Goal: Task Accomplishment & Management: Manage account settings

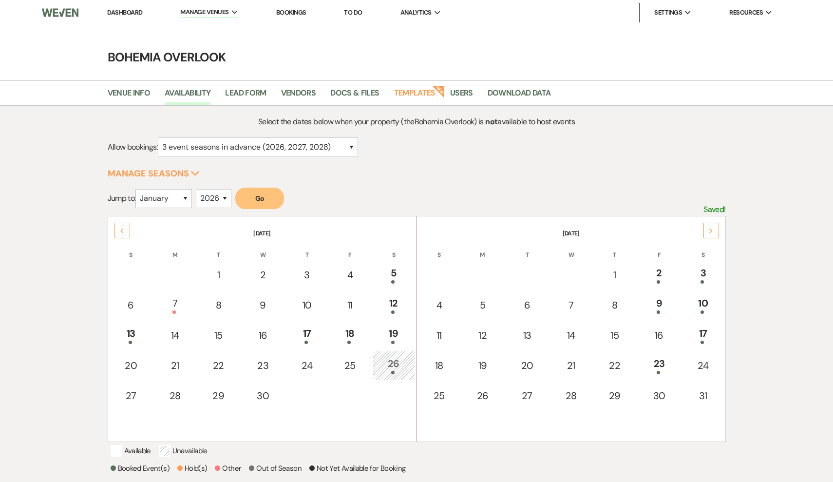
select select "3"
select select "2026"
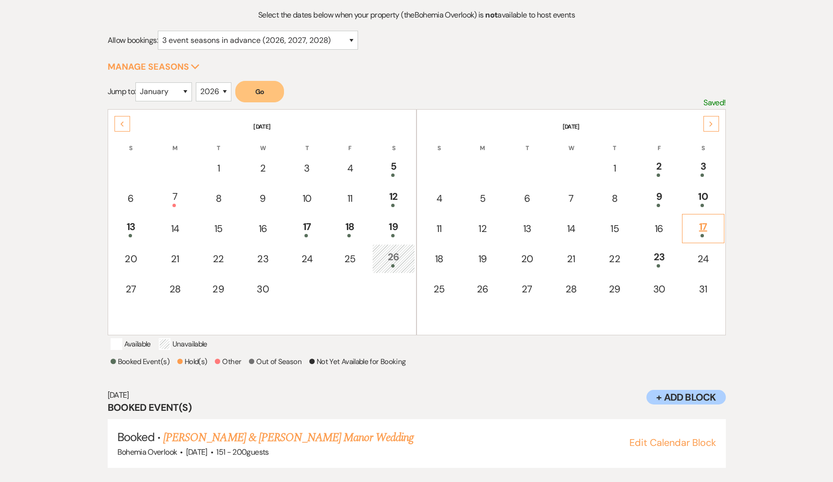
click at [701, 227] on div "17" at bounding box center [702, 228] width 31 height 18
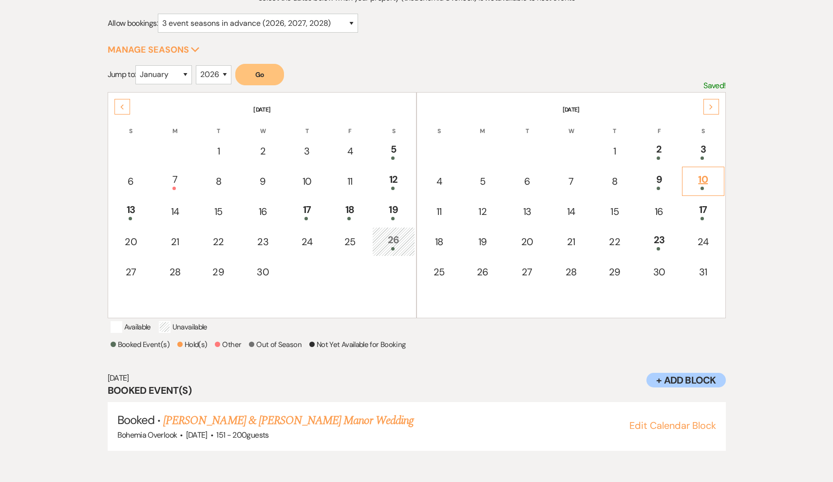
click at [704, 185] on div "10" at bounding box center [702, 181] width 31 height 18
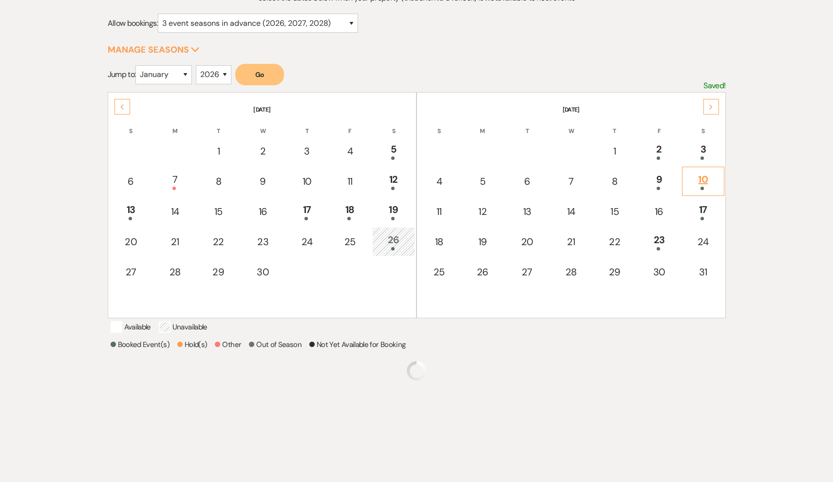
scroll to position [166, 0]
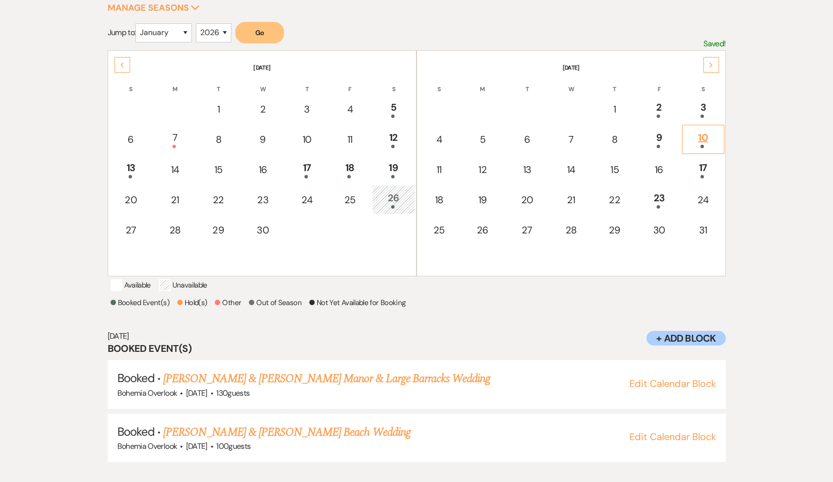
click at [703, 127] on td "10" at bounding box center [703, 139] width 42 height 29
click at [702, 107] on div "3" at bounding box center [702, 109] width 31 height 18
click at [711, 71] on div "Next" at bounding box center [712, 65] width 16 height 16
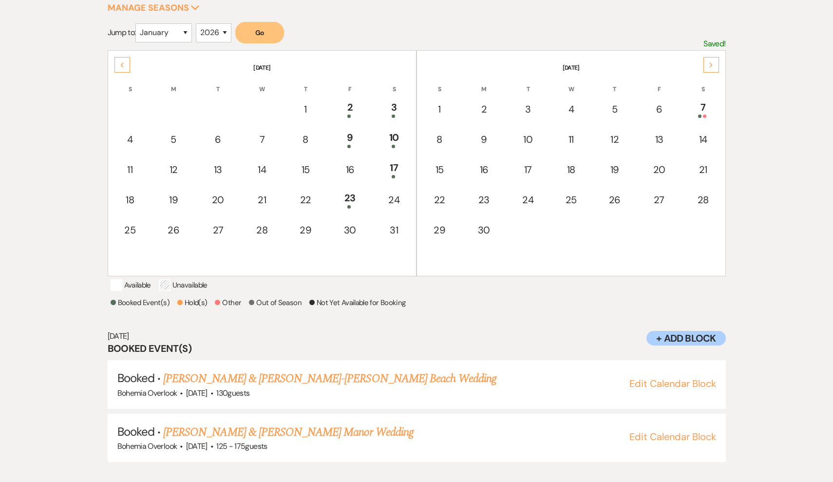
click at [126, 64] on div "Previous" at bounding box center [122, 65] width 16 height 16
click at [708, 138] on div "10" at bounding box center [702, 139] width 31 height 18
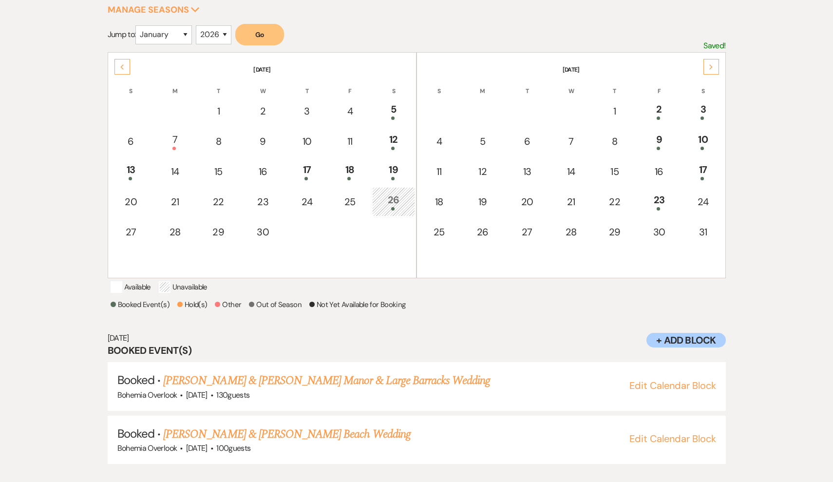
scroll to position [157, 0]
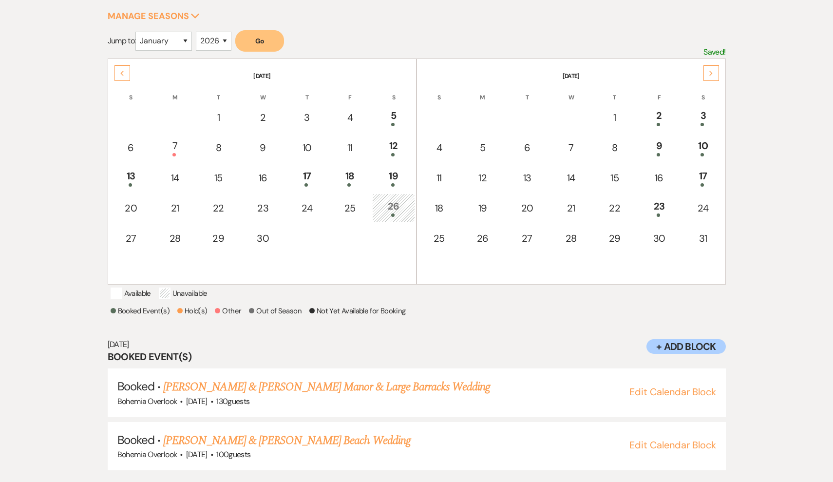
click at [711, 73] on use at bounding box center [710, 73] width 3 height 5
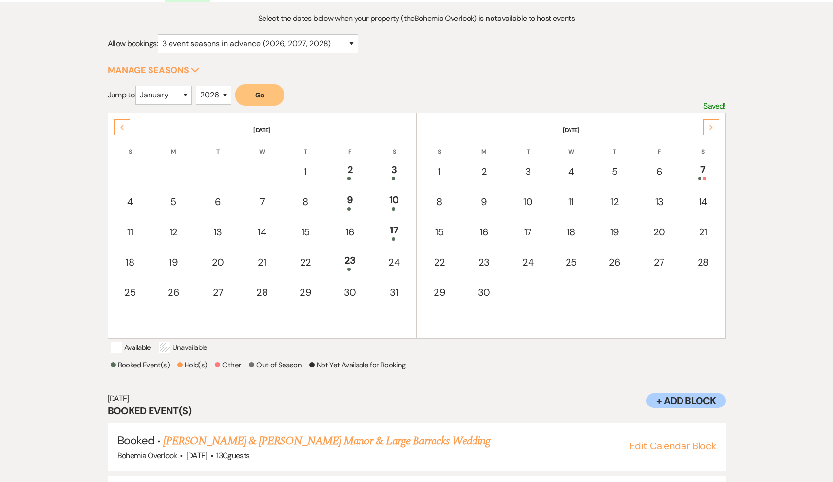
scroll to position [104, 0]
click at [118, 126] on div "Previous" at bounding box center [122, 127] width 16 height 16
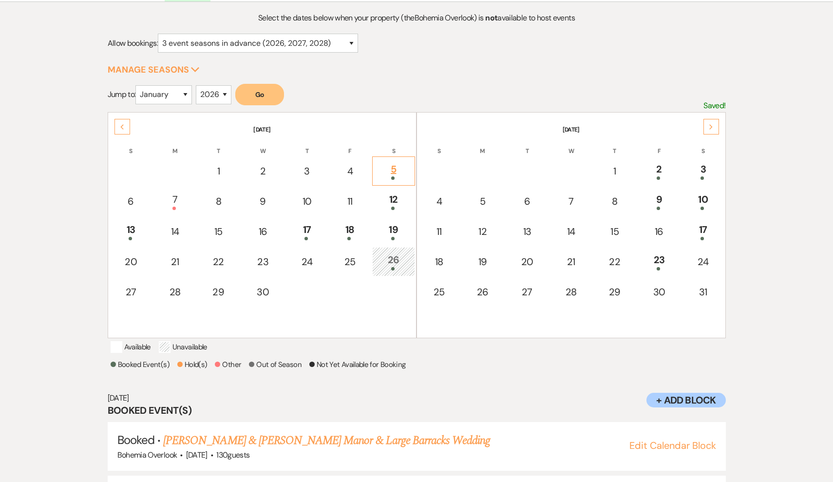
click at [405, 171] on div "5" at bounding box center [394, 171] width 32 height 18
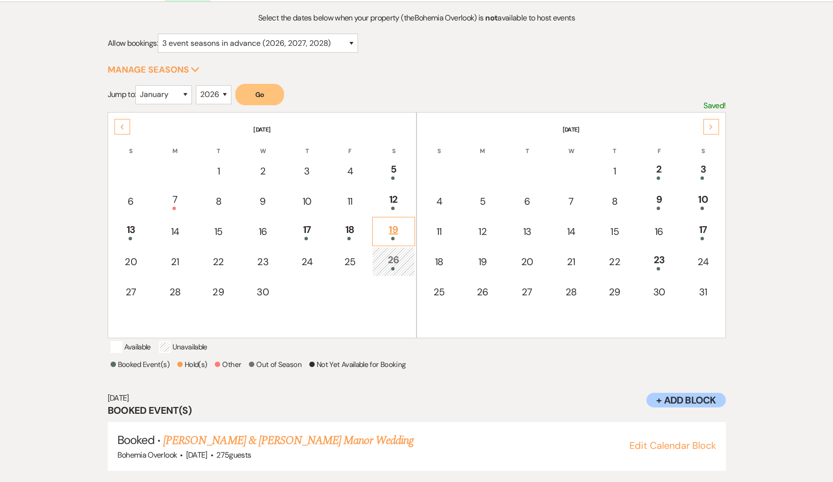
scroll to position [124, 0]
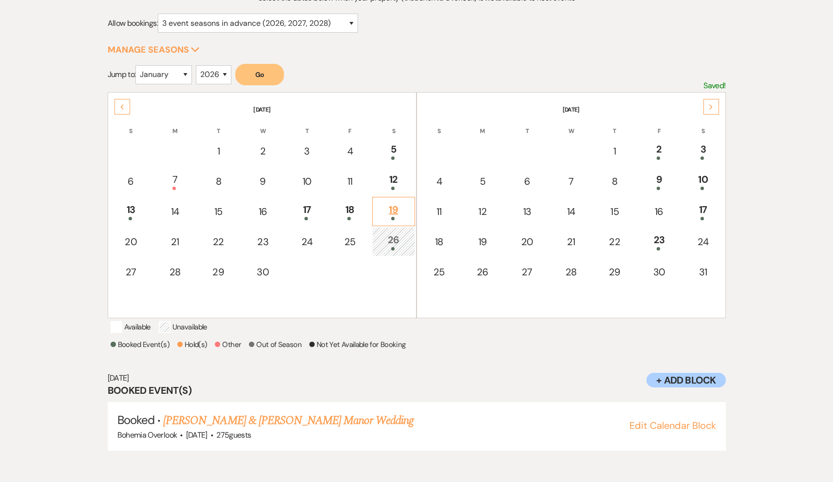
click at [392, 197] on td "19" at bounding box center [393, 211] width 43 height 29
click at [392, 182] on div "12" at bounding box center [394, 181] width 32 height 18
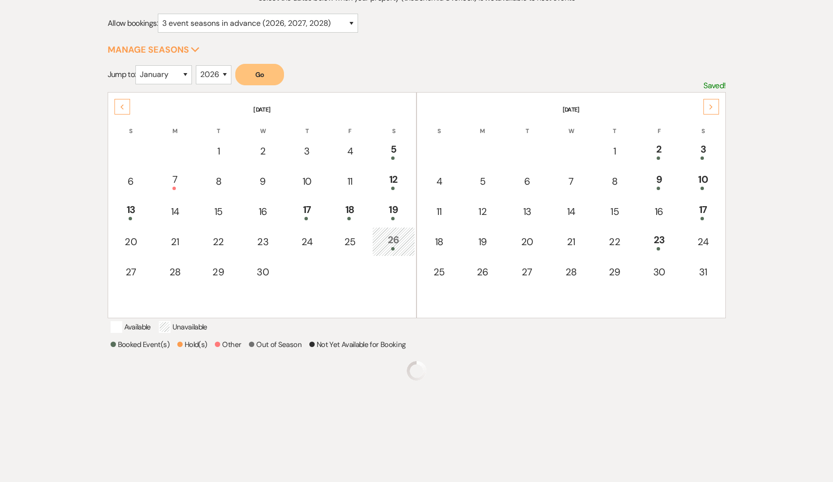
scroll to position [166, 0]
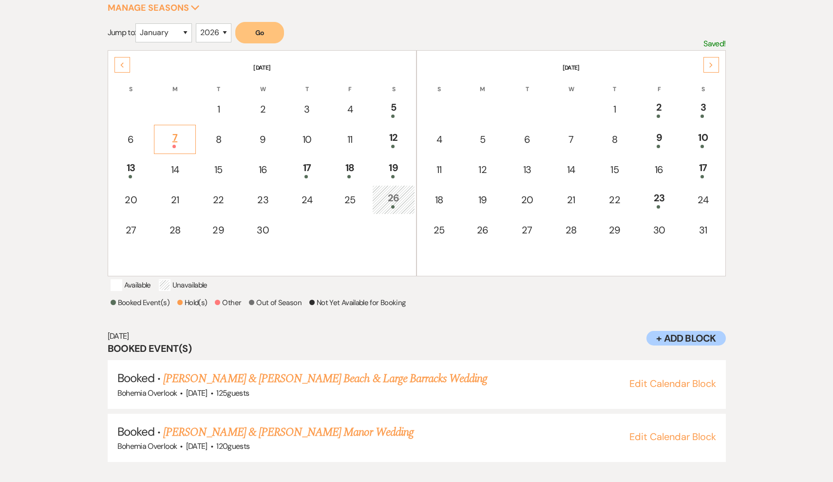
click at [172, 138] on div "7" at bounding box center [174, 139] width 31 height 18
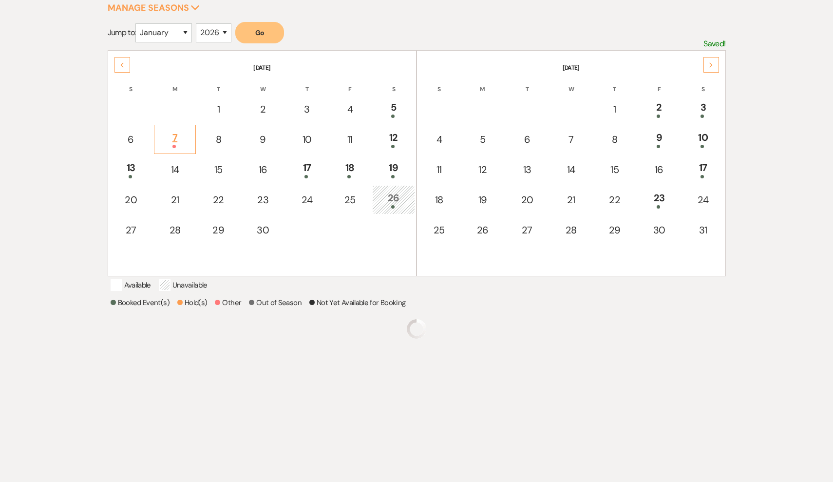
scroll to position [124, 0]
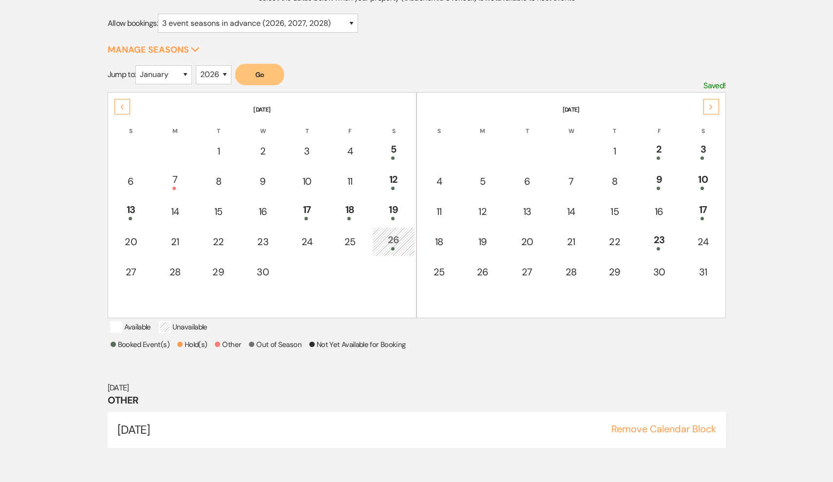
click at [115, 107] on div "Previous" at bounding box center [122, 107] width 16 height 16
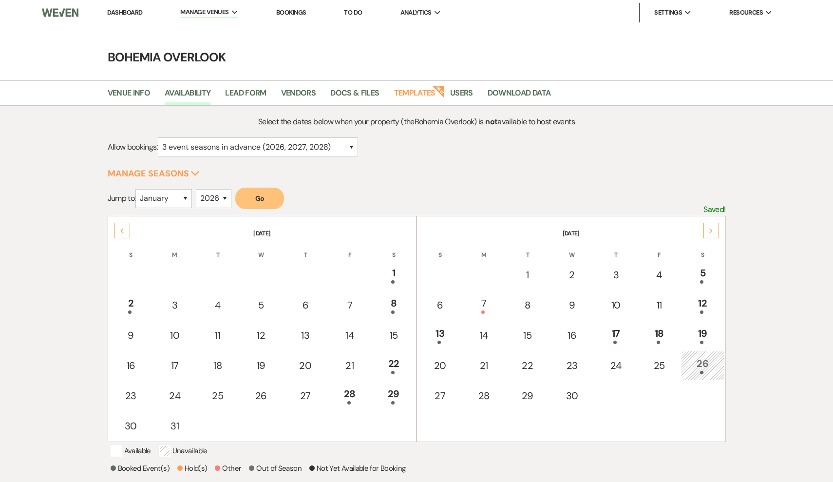
scroll to position [0, 0]
click at [709, 229] on icon "Next" at bounding box center [711, 231] width 5 height 6
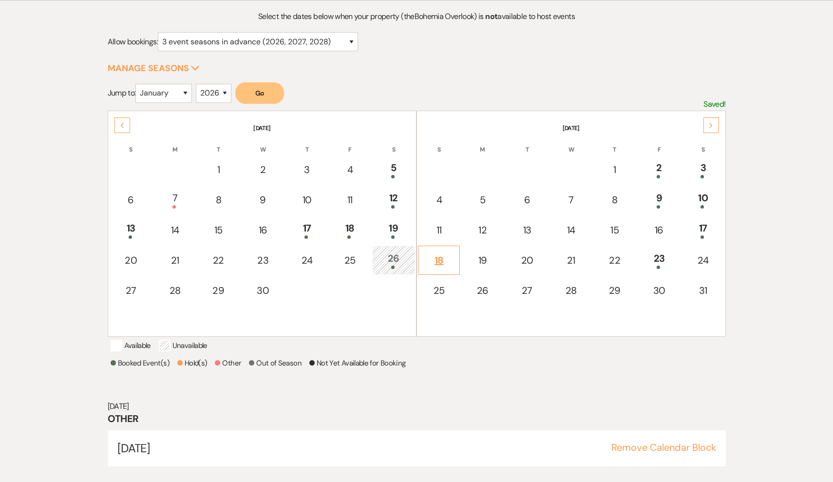
scroll to position [106, 0]
